Goal: Transaction & Acquisition: Purchase product/service

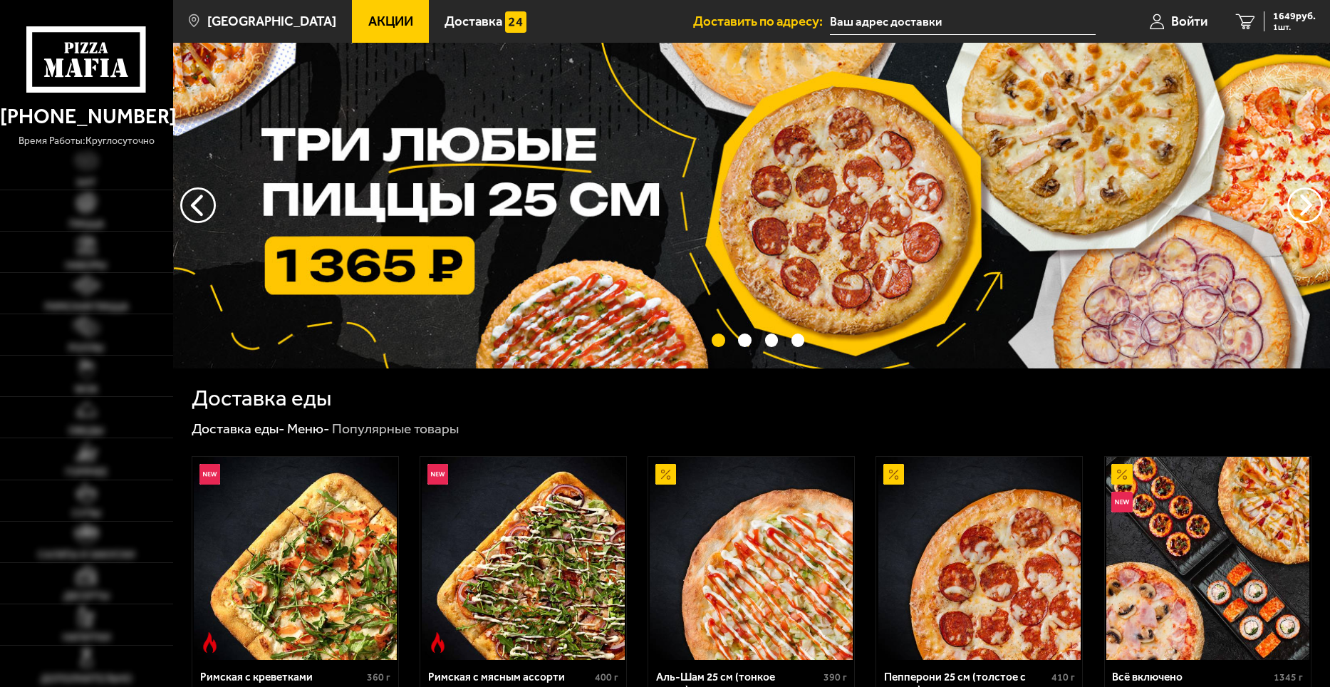
type input "[STREET_ADDRESS]"
click at [98, 184] on link "Хит" at bounding box center [86, 169] width 173 height 41
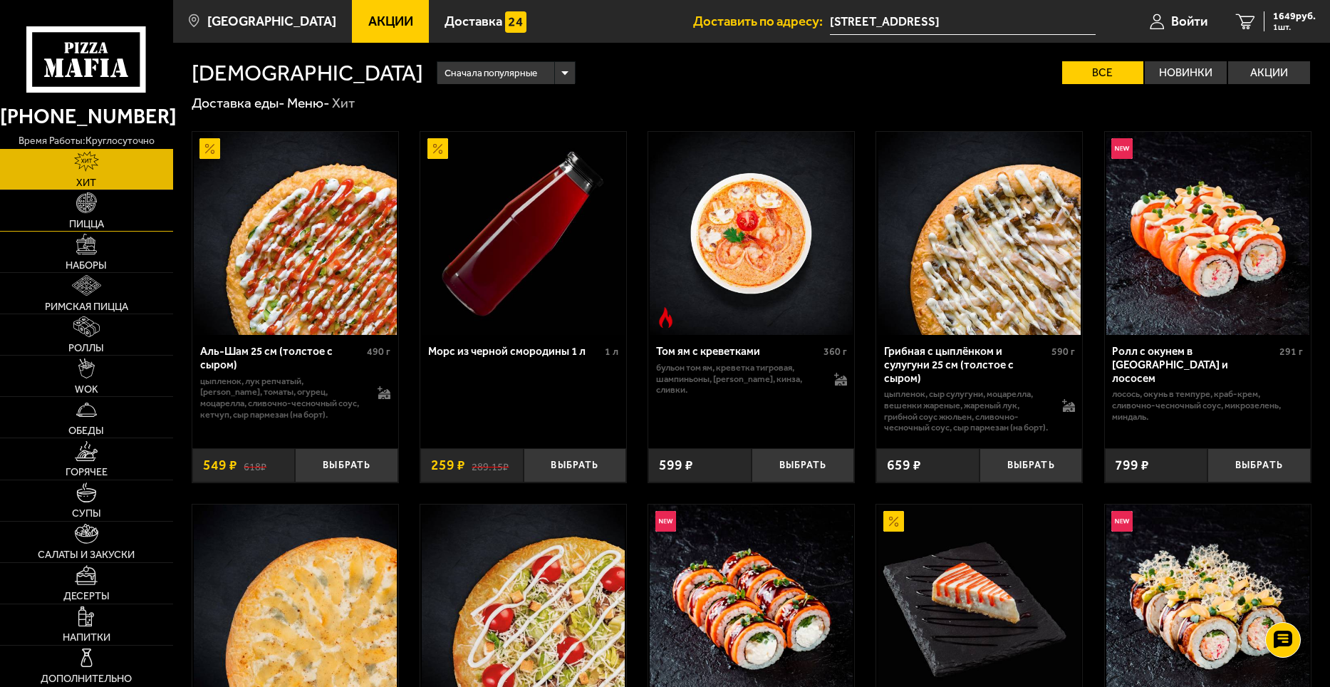
click at [97, 212] on link "Пицца" at bounding box center [86, 210] width 173 height 41
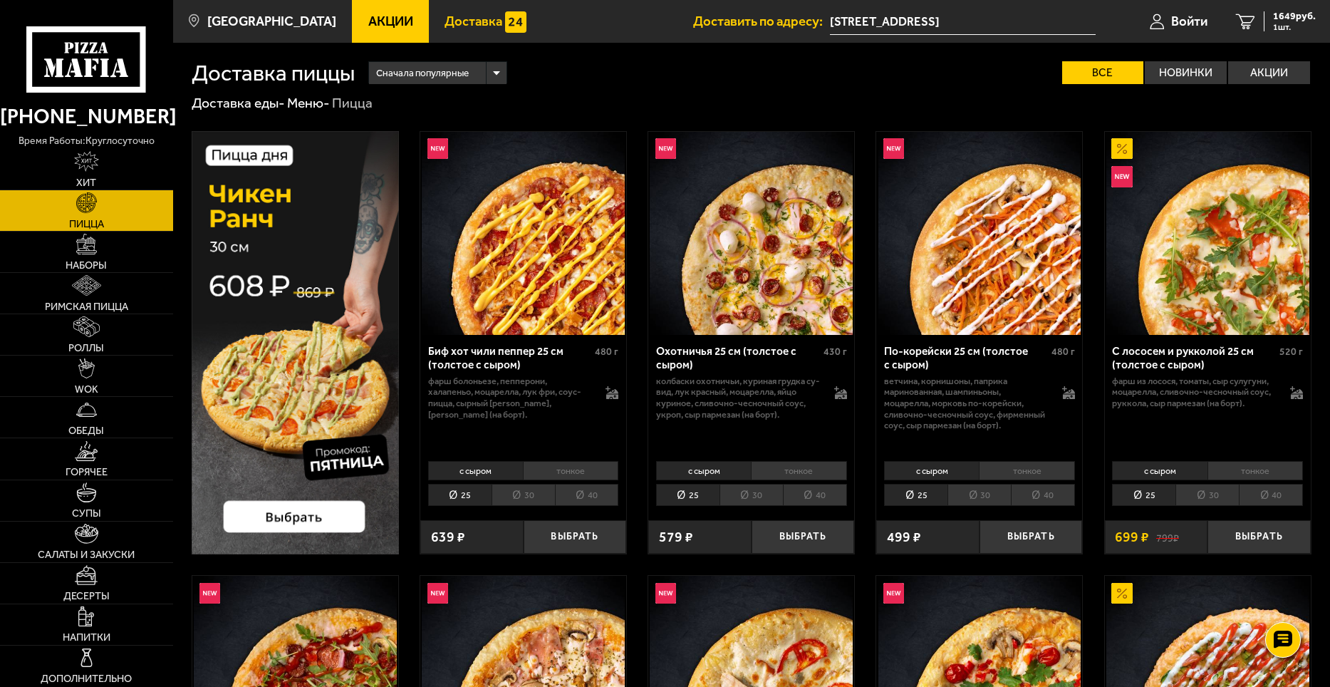
click at [444, 17] on span "Доставка" at bounding box center [473, 22] width 58 height 14
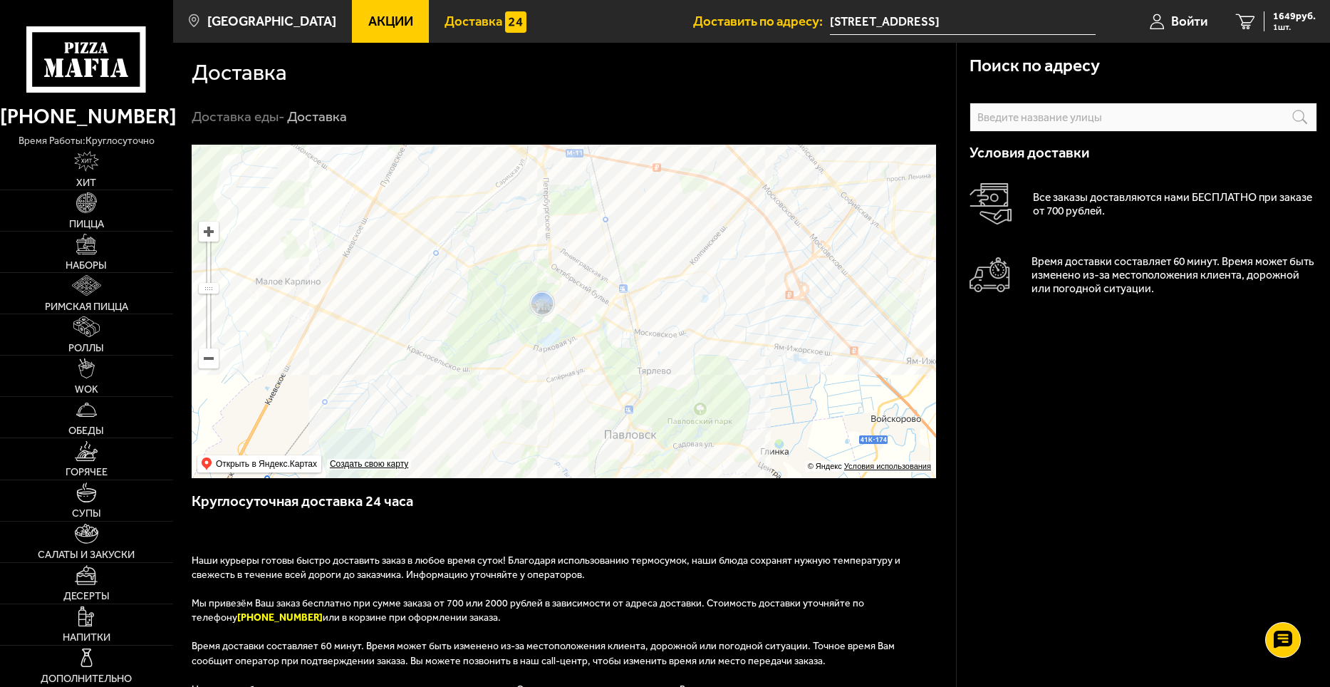
drag, startPoint x: 455, startPoint y: 218, endPoint x: 588, endPoint y: 324, distance: 170.3
click at [588, 324] on ymaps at bounding box center [564, 311] width 744 height 333
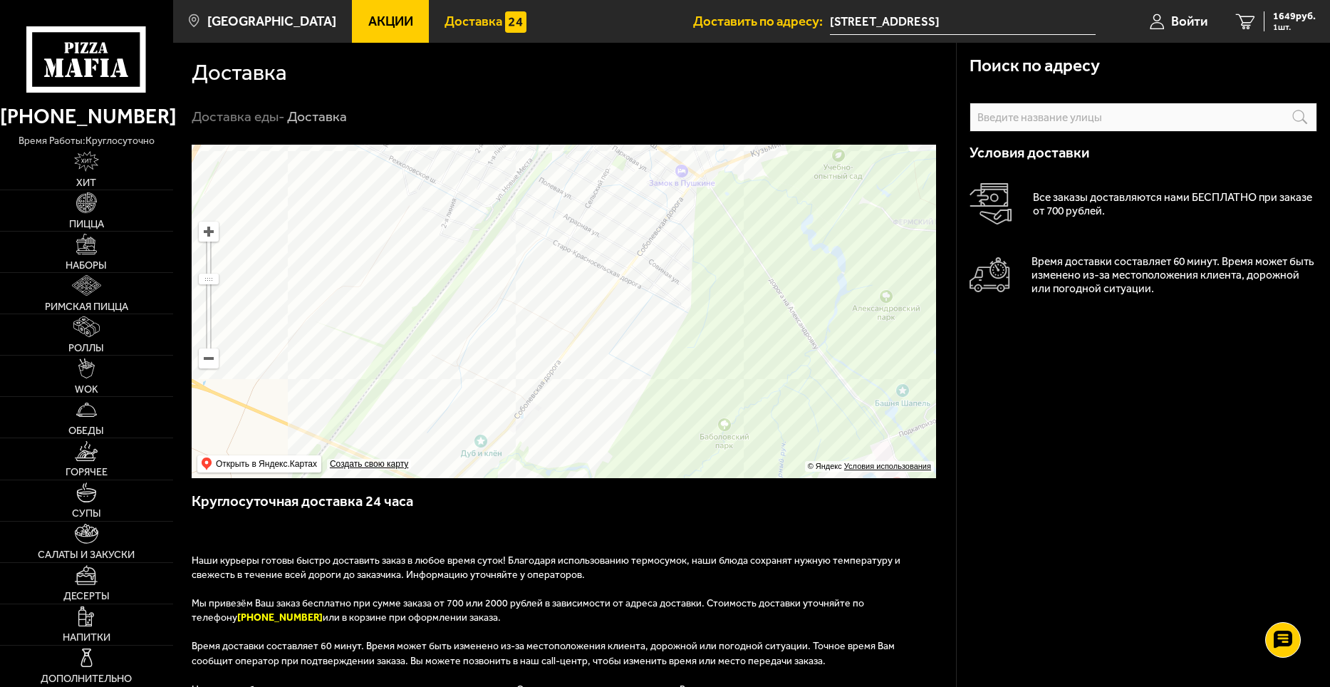
drag, startPoint x: 330, startPoint y: 375, endPoint x: 590, endPoint y: 534, distance: 304.4
click at [590, 534] on div "Поиск по адресу Информация по адресу Условия доставки Все заказы доставляются н…" at bounding box center [564, 519] width 783 height 749
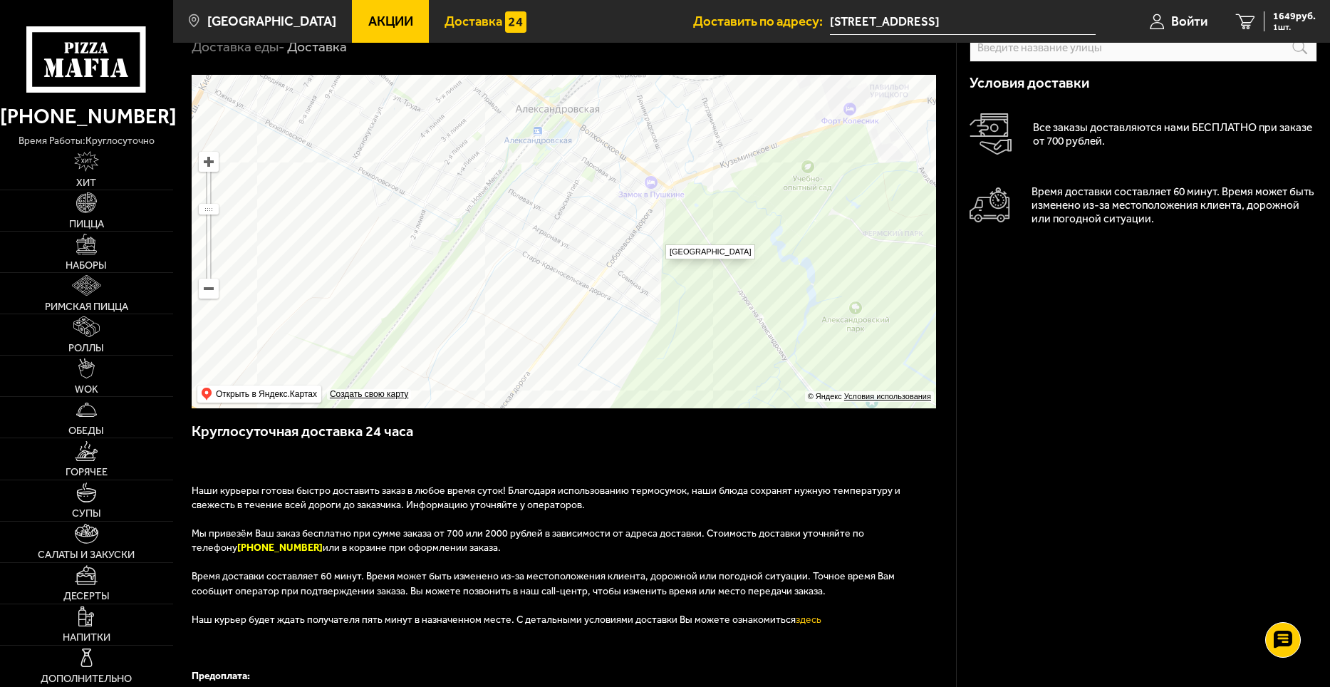
scroll to position [142, 0]
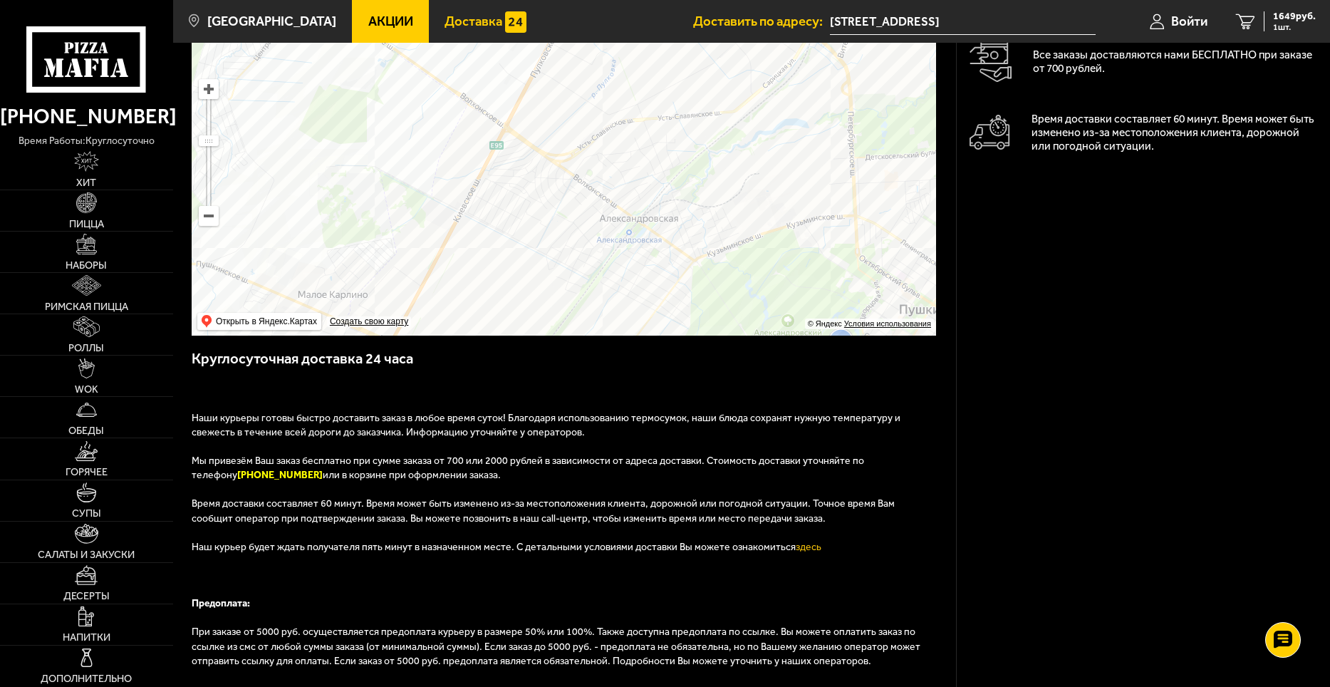
drag, startPoint x: 707, startPoint y: 141, endPoint x: 690, endPoint y: 211, distance: 71.9
click at [690, 211] on ymaps at bounding box center [564, 168] width 744 height 333
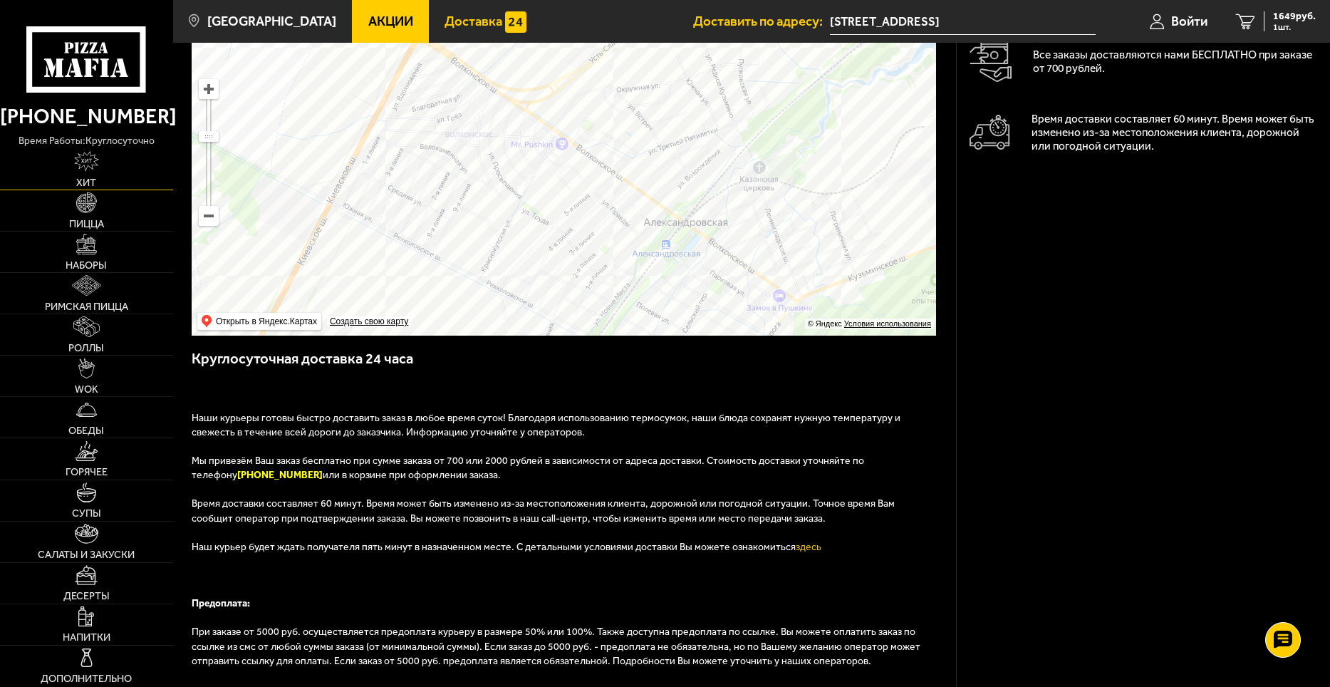
click at [86, 155] on img at bounding box center [86, 161] width 24 height 21
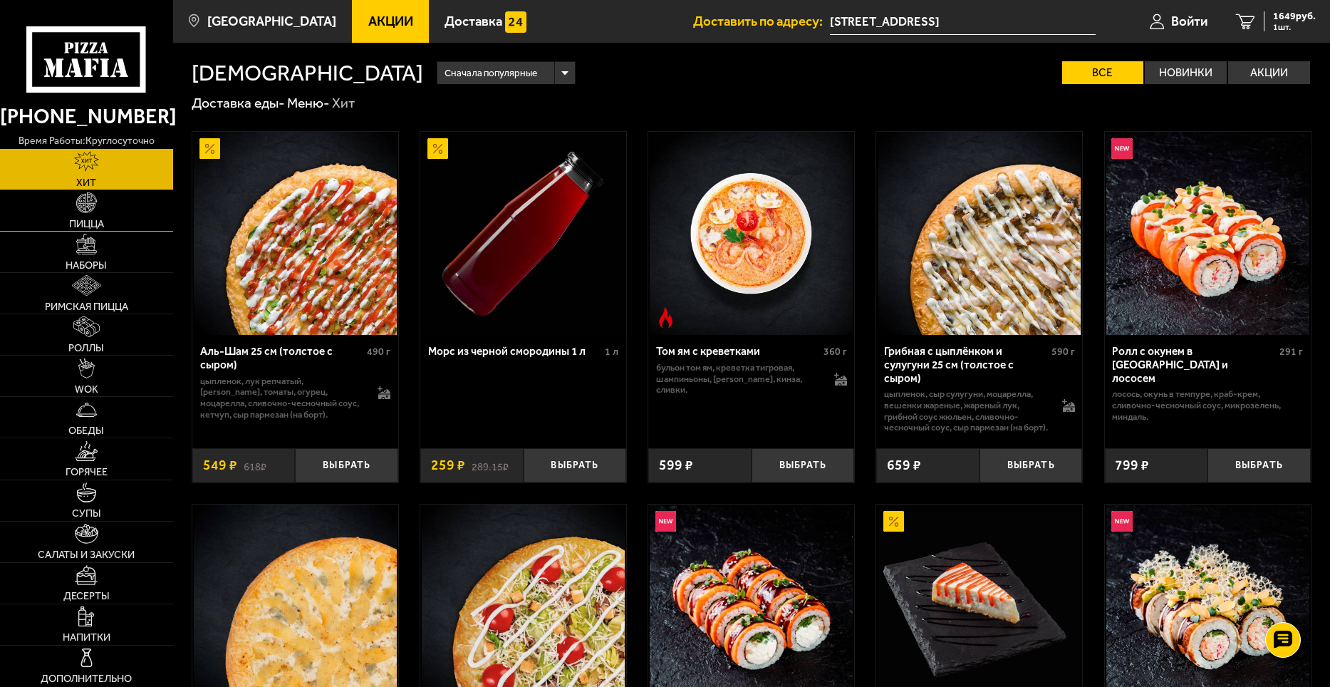
click at [85, 212] on img at bounding box center [86, 202] width 21 height 21
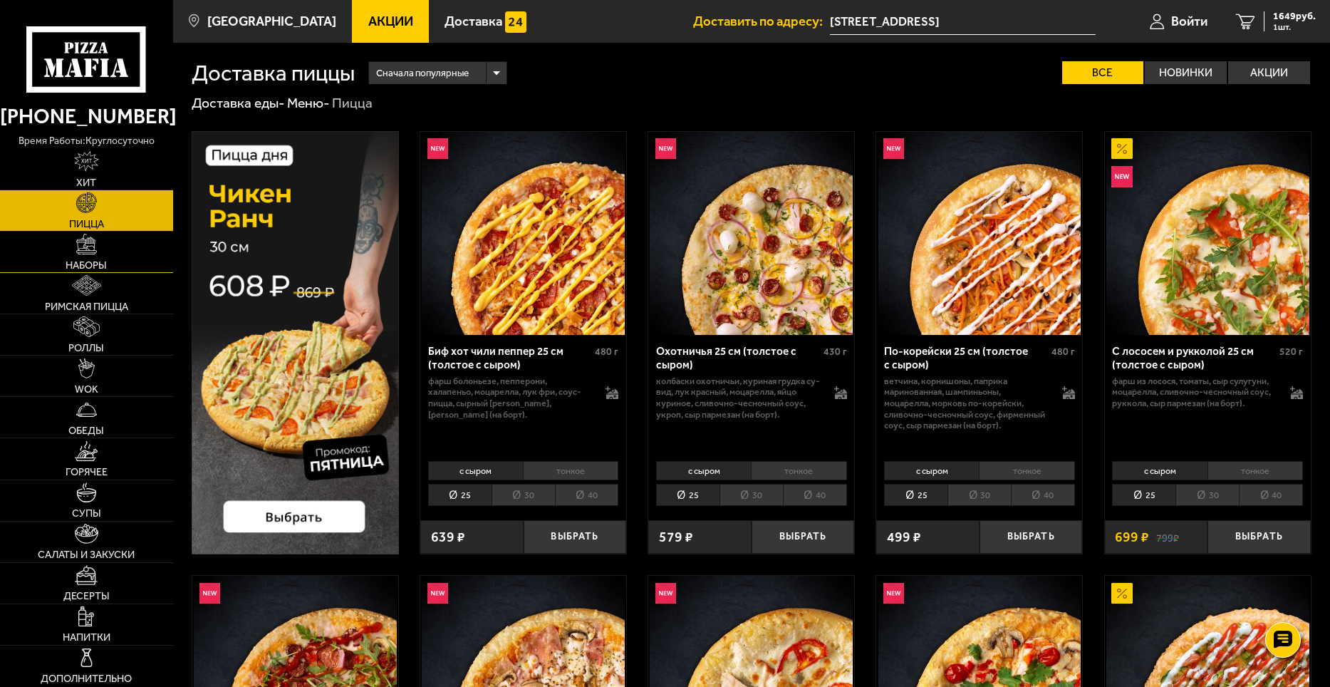
click at [69, 251] on link "Наборы" at bounding box center [86, 251] width 173 height 41
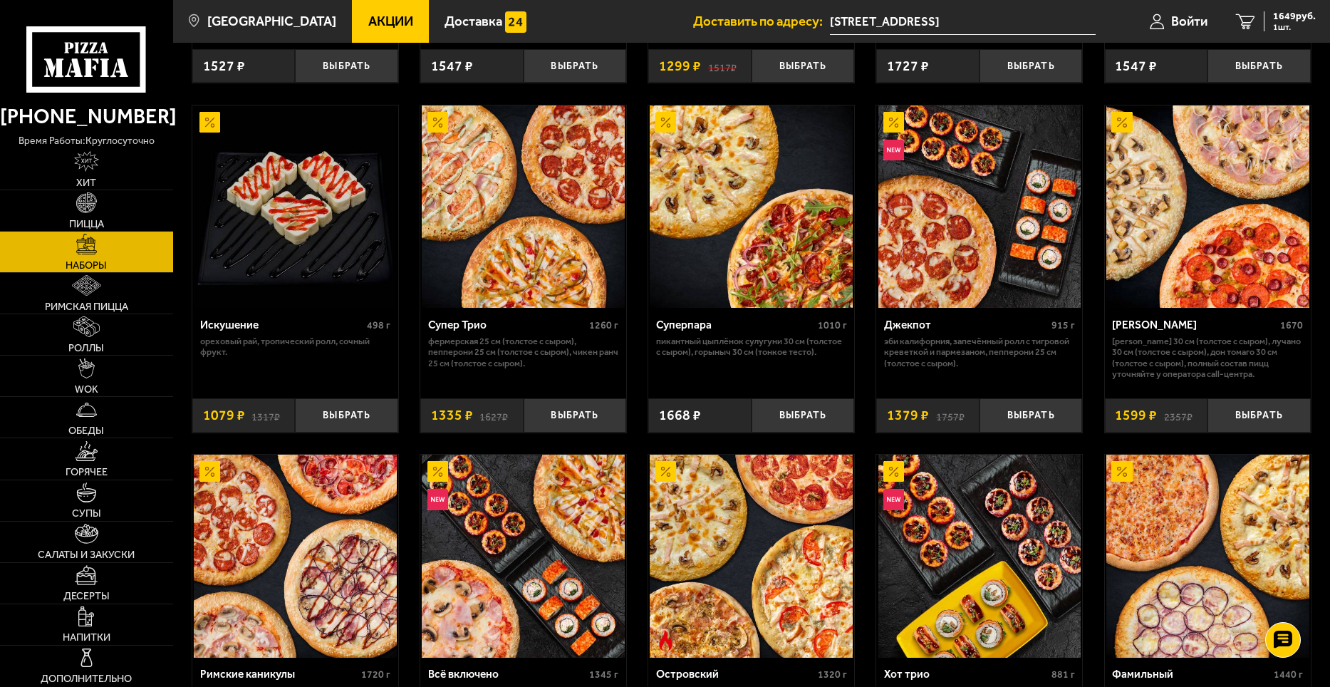
scroll to position [926, 0]
